Goal: Find specific page/section: Find specific page/section

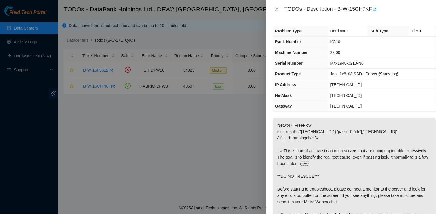
scroll to position [43, 0]
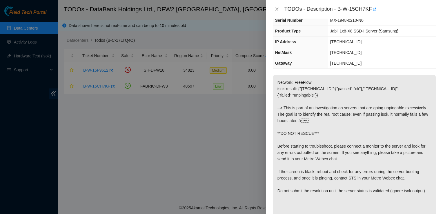
click at [17, 31] on div at bounding box center [221, 107] width 443 height 214
click at [278, 10] on icon "close" at bounding box center [276, 9] width 5 height 5
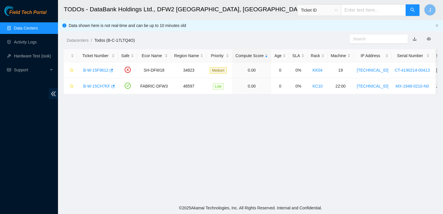
scroll to position [62, 0]
click at [37, 30] on link "Data Centers" at bounding box center [26, 28] width 24 height 5
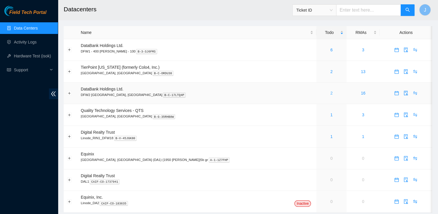
click at [331, 93] on link "2" at bounding box center [332, 93] width 2 height 5
